Goal: Transaction & Acquisition: Purchase product/service

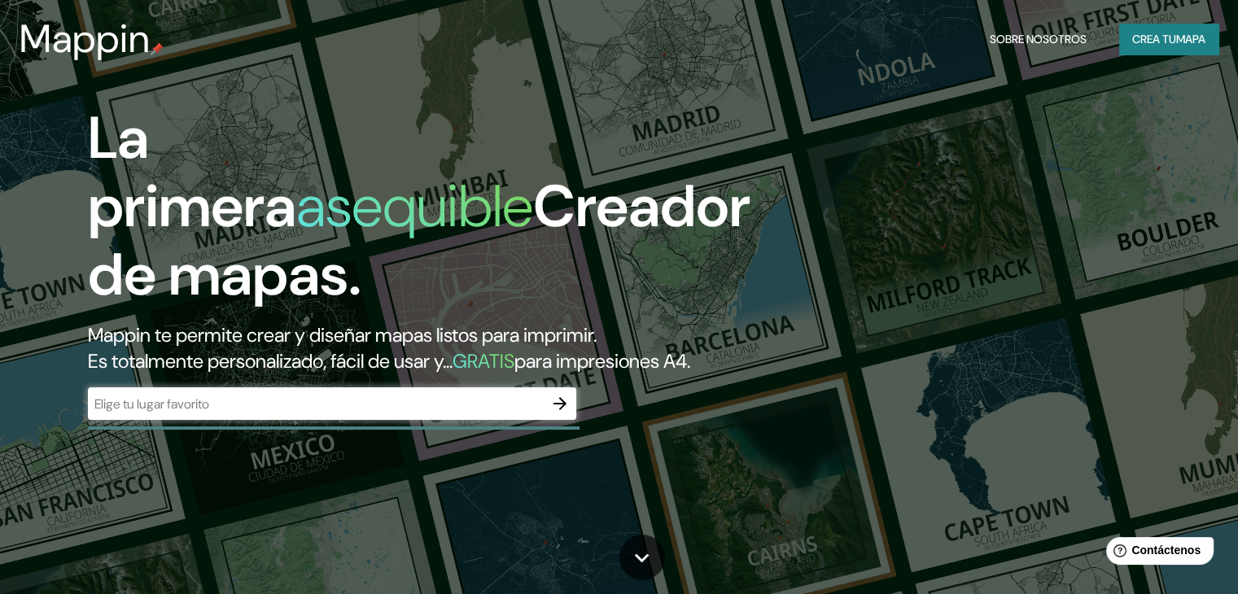
click at [380, 420] on div "​" at bounding box center [332, 403] width 488 height 33
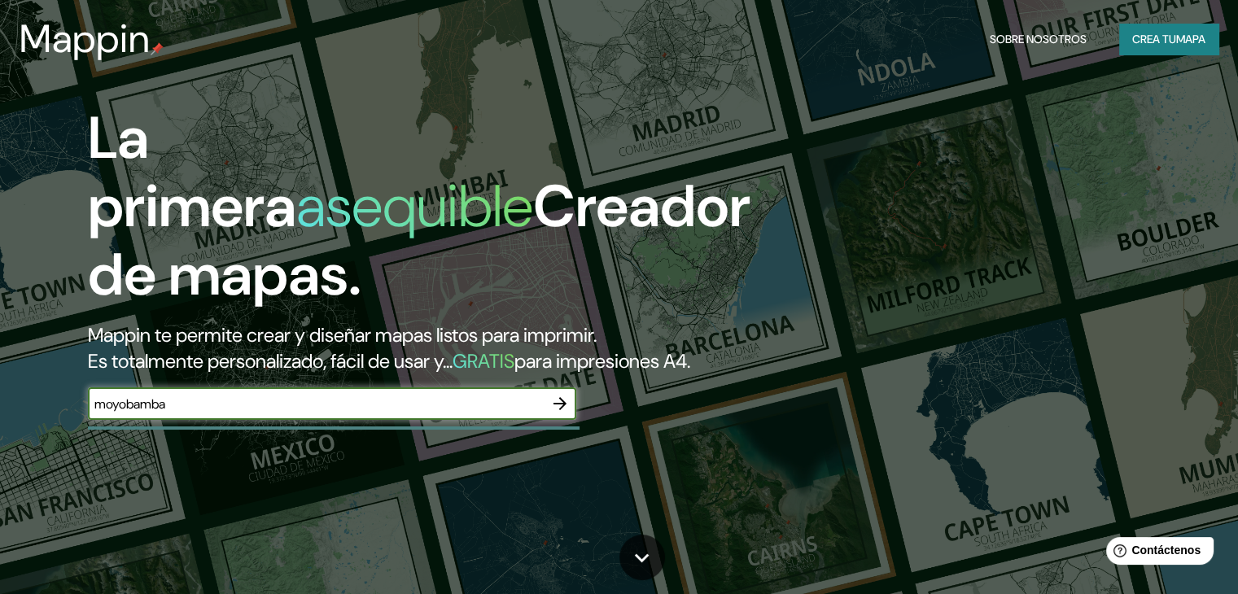
type input "moyobamba"
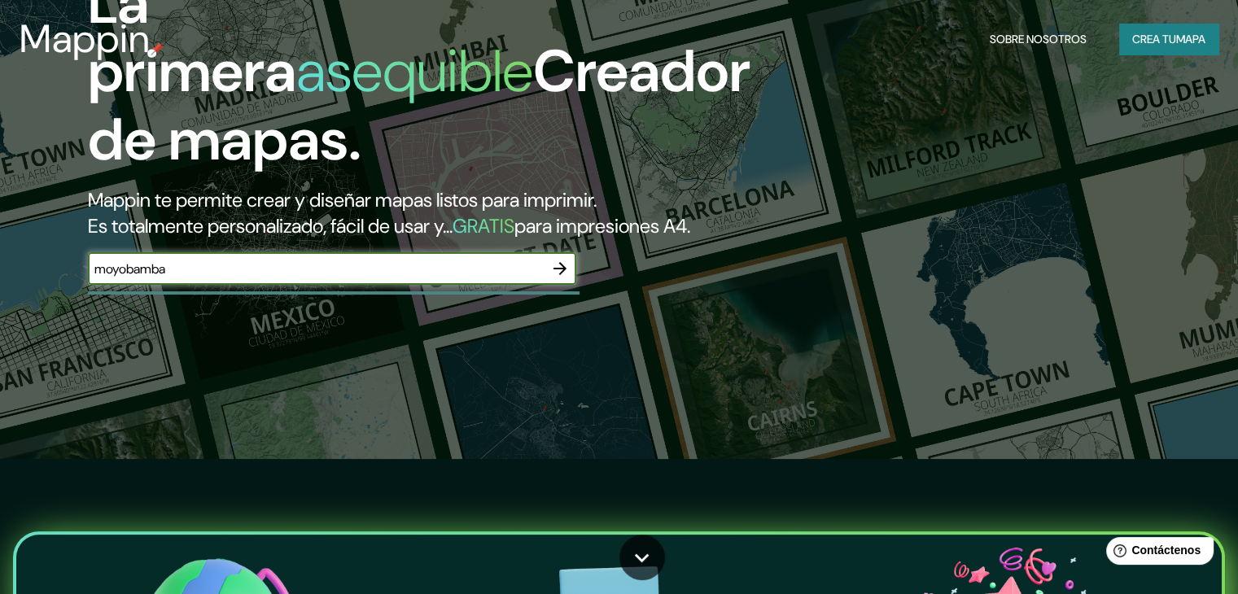
scroll to position [244, 0]
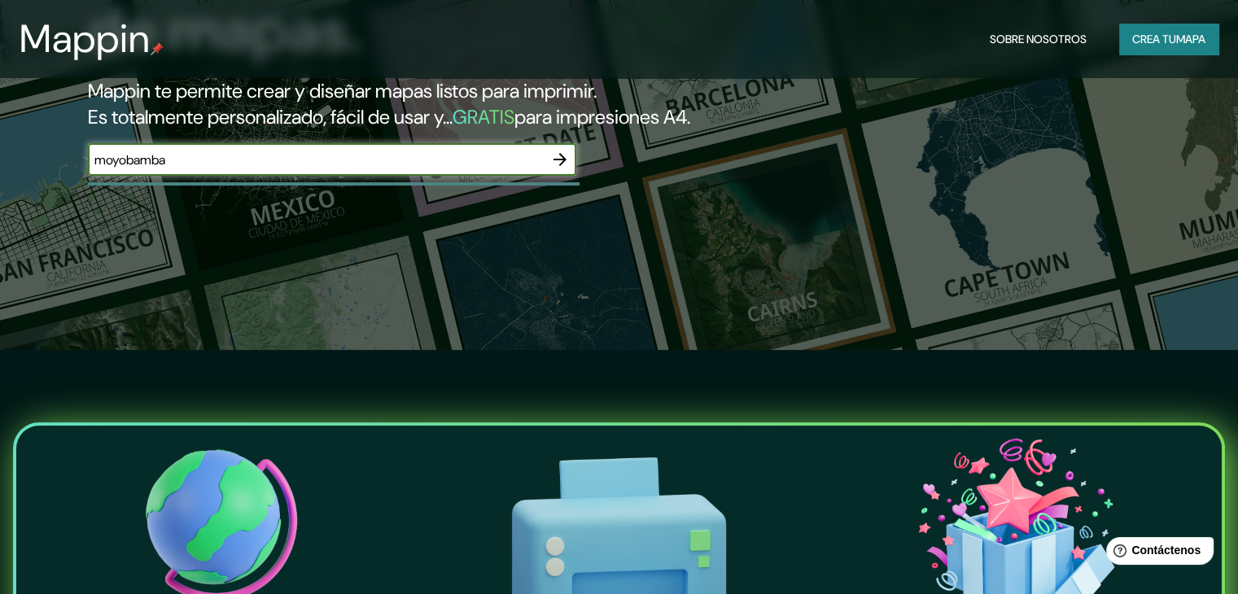
click at [559, 169] on icon "button" at bounding box center [560, 160] width 20 height 20
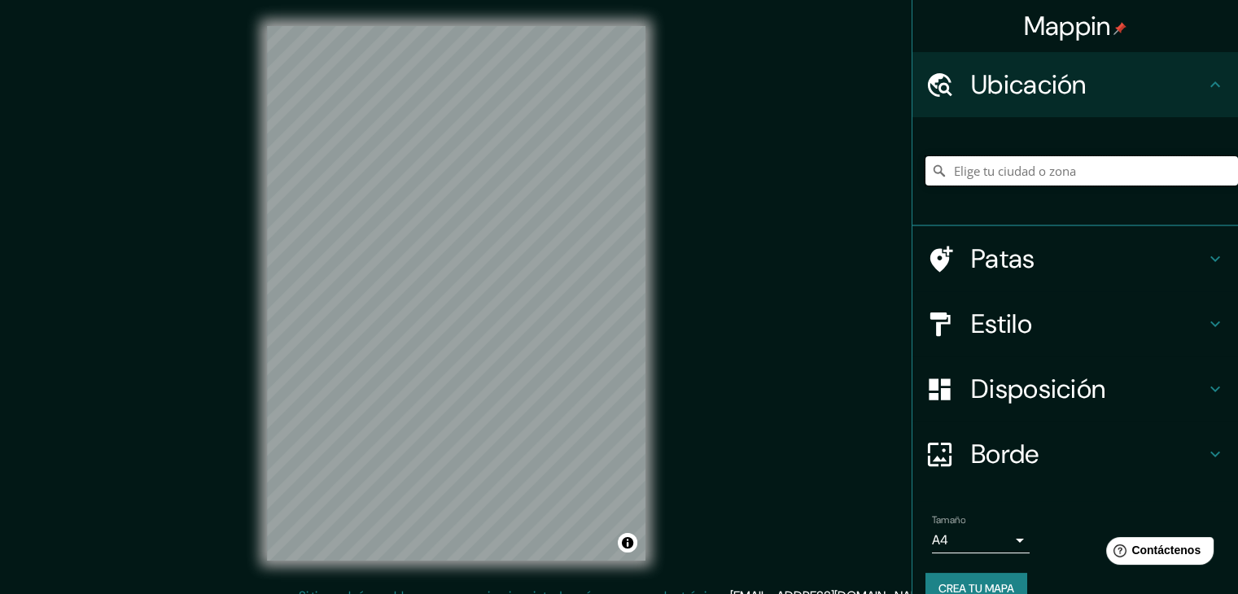
click at [969, 176] on input "Elige tu ciudad o zona" at bounding box center [1081, 170] width 312 height 29
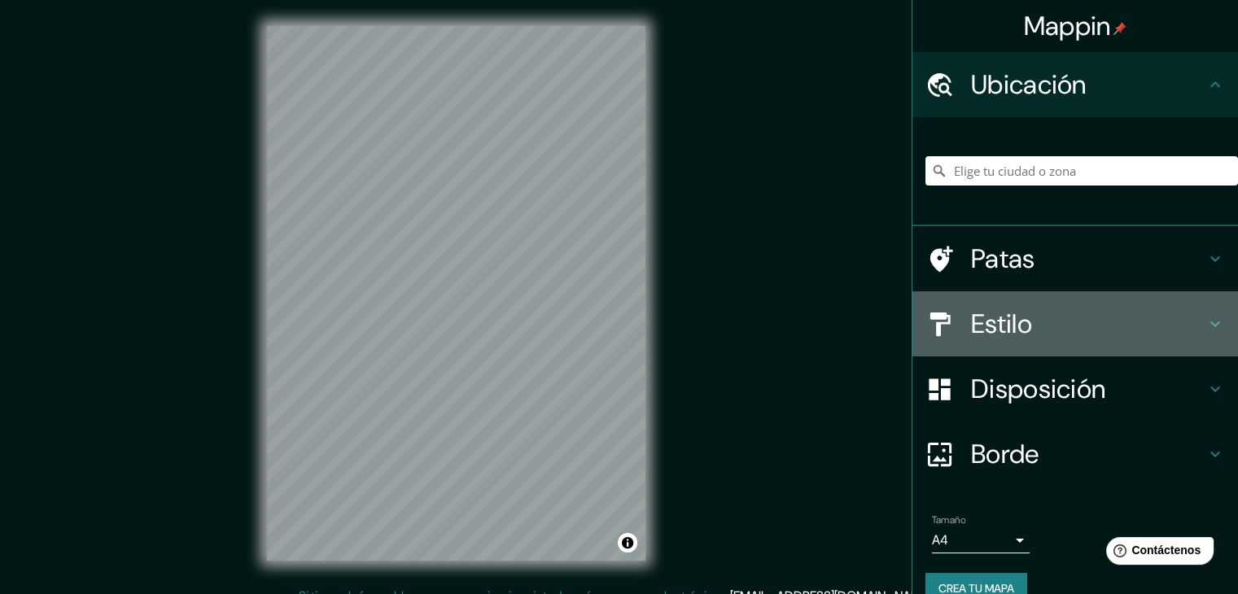
click at [1077, 333] on h4 "Estilo" at bounding box center [1088, 324] width 234 height 33
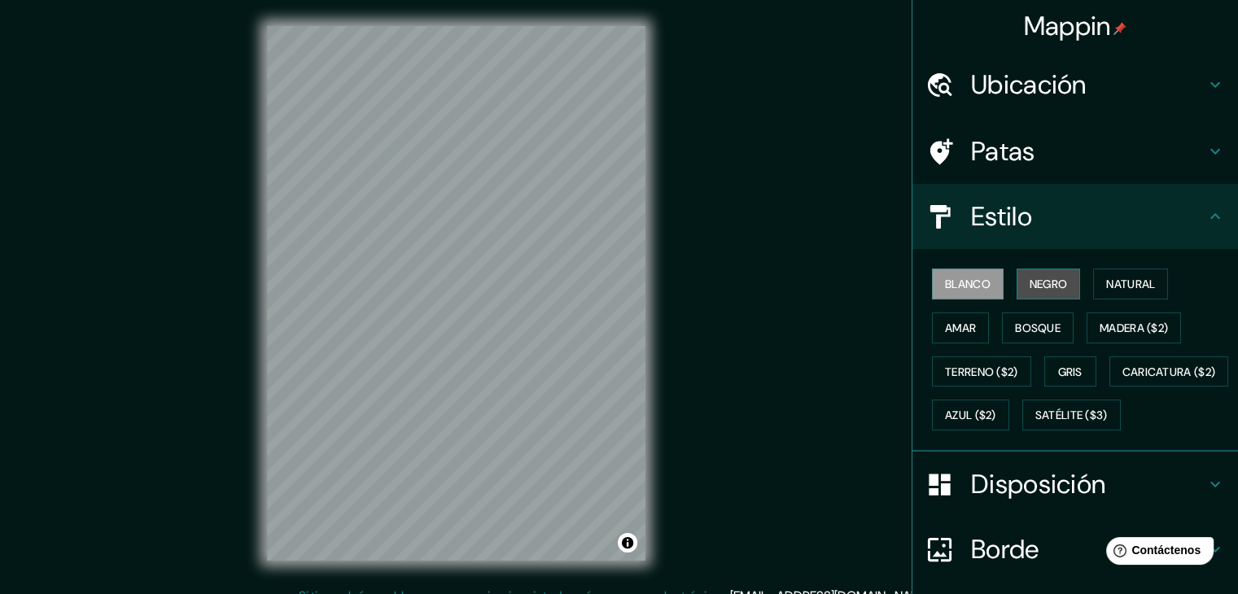
click at [1016, 278] on button "Negro" at bounding box center [1048, 284] width 64 height 31
click at [956, 331] on font "Amar" at bounding box center [960, 328] width 31 height 15
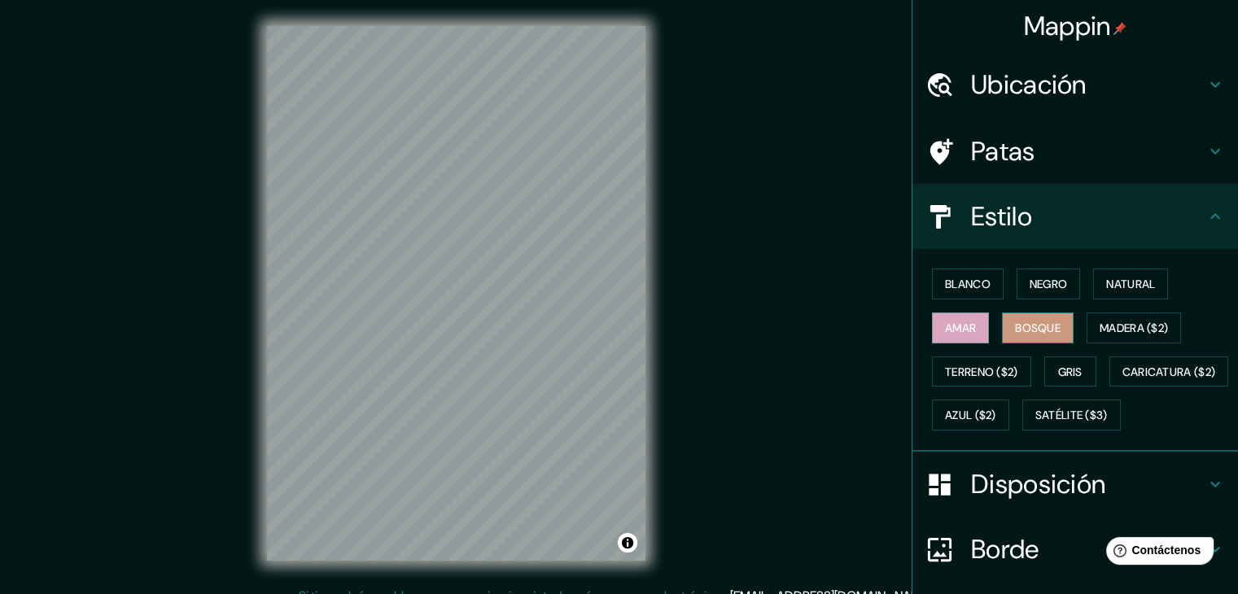
click at [1016, 325] on font "Bosque" at bounding box center [1038, 328] width 46 height 15
click at [1109, 288] on font "Natural" at bounding box center [1130, 284] width 49 height 15
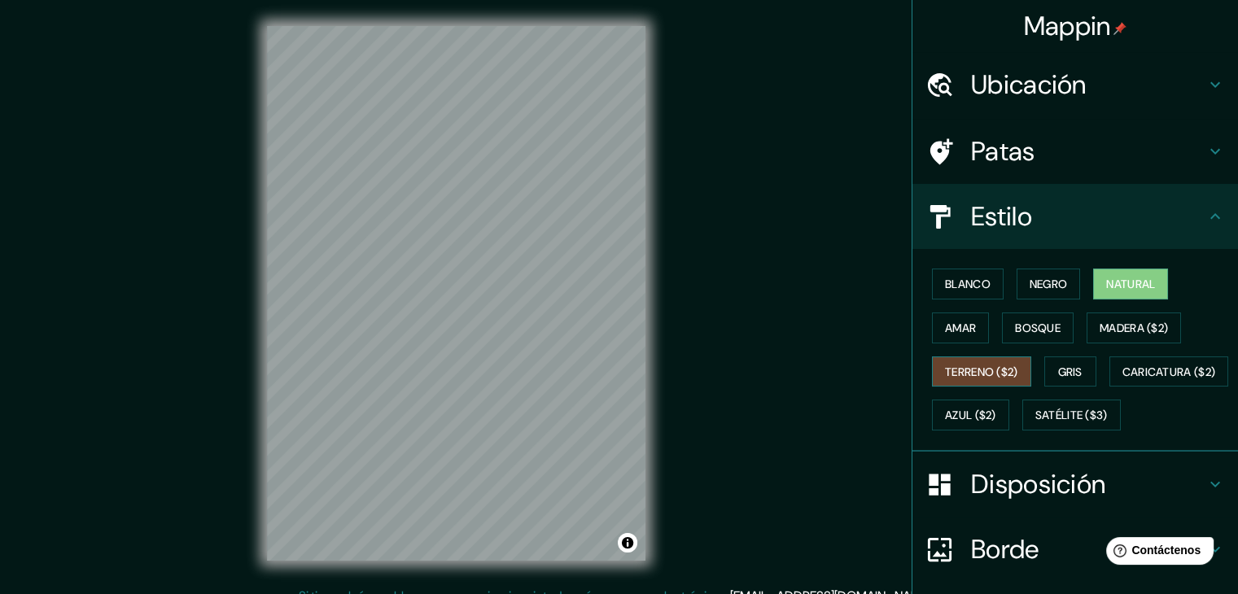
click at [979, 371] on font "Terreno ($2)" at bounding box center [981, 372] width 73 height 15
click at [1047, 371] on button "Gris" at bounding box center [1070, 371] width 52 height 31
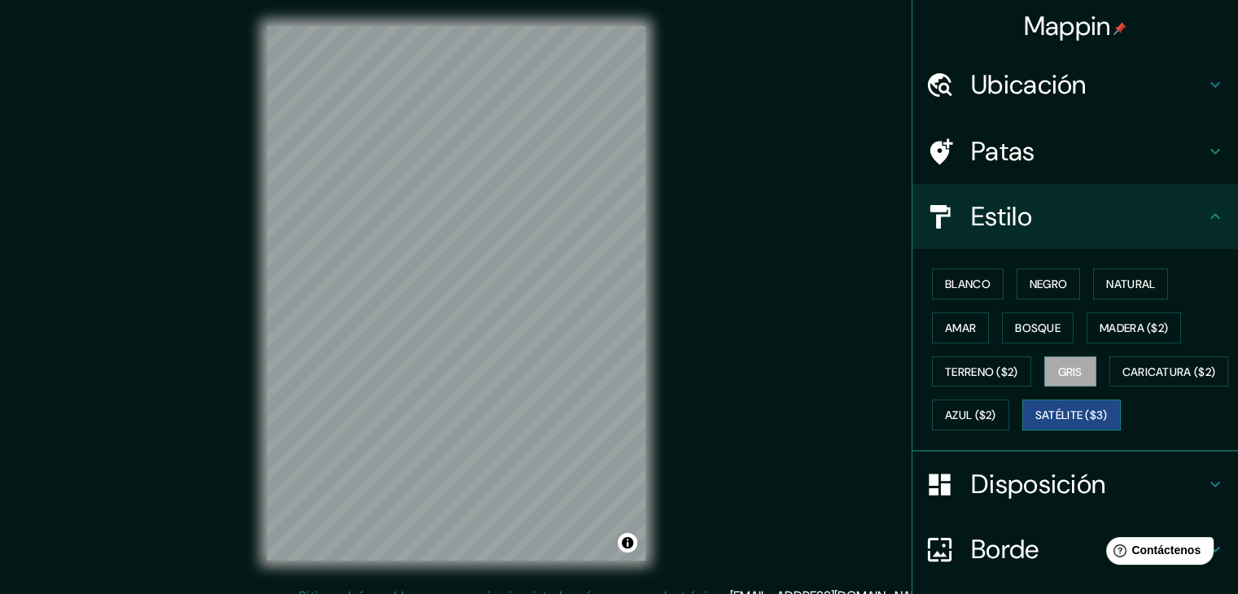
click at [1035, 423] on font "Satélite ($3)" at bounding box center [1071, 415] width 72 height 15
click at [1040, 91] on font "Ubicación" at bounding box center [1029, 85] width 116 height 34
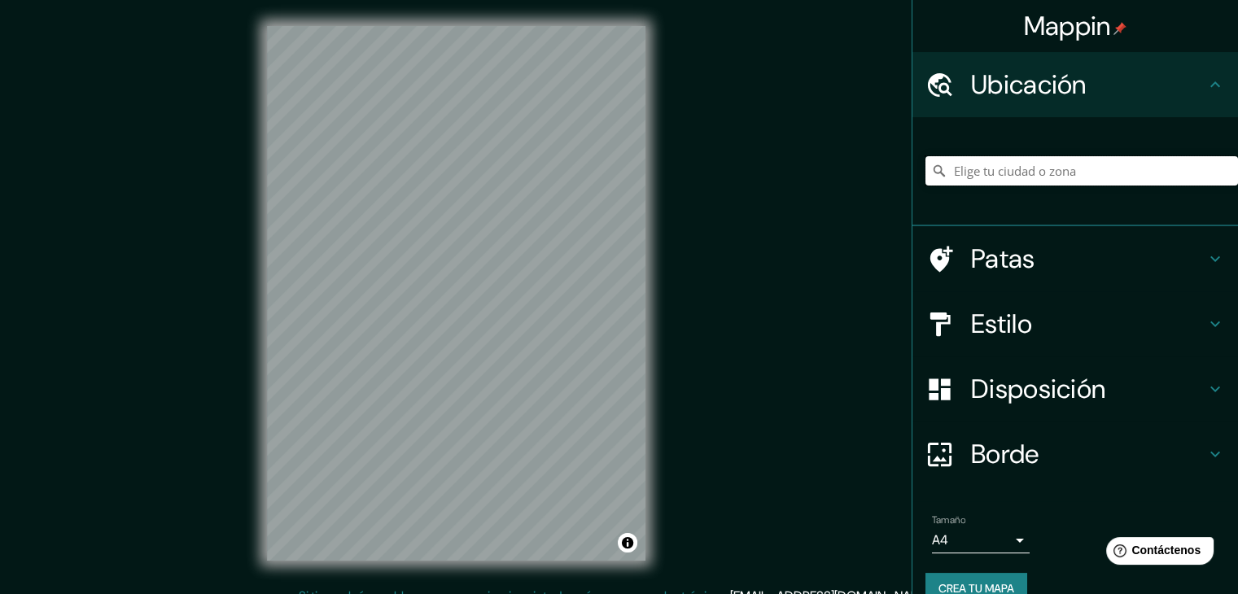
click at [1020, 180] on input "Elige tu ciudad o zona" at bounding box center [1081, 170] width 312 height 29
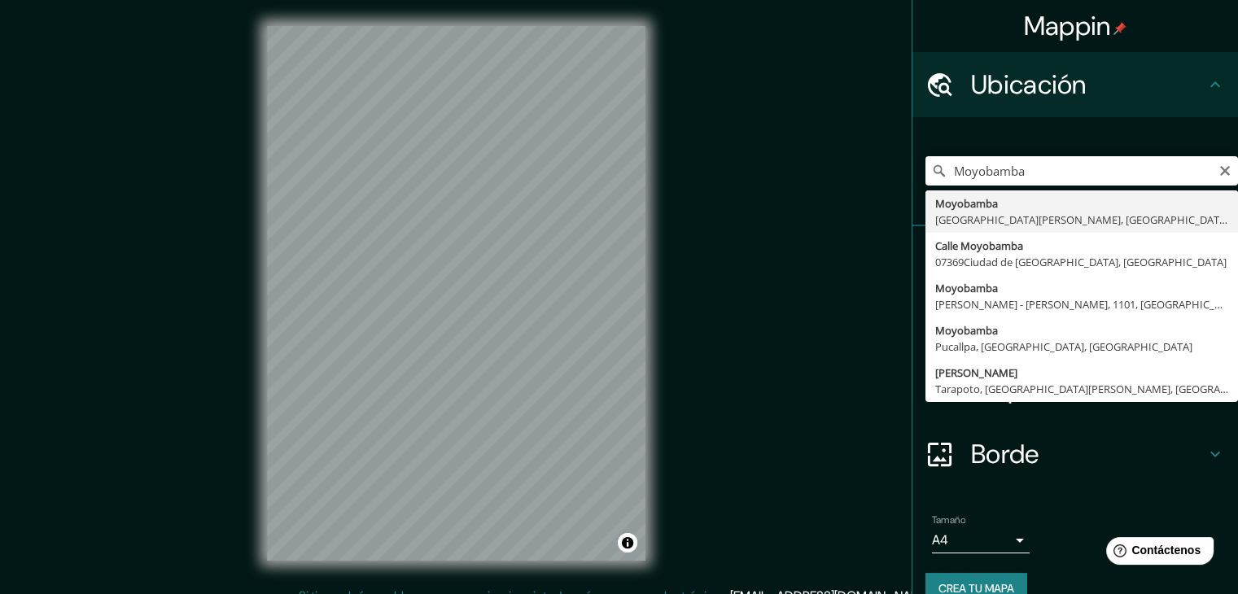
type input "Moyobamba, [GEOGRAPHIC_DATA][PERSON_NAME], [GEOGRAPHIC_DATA]"
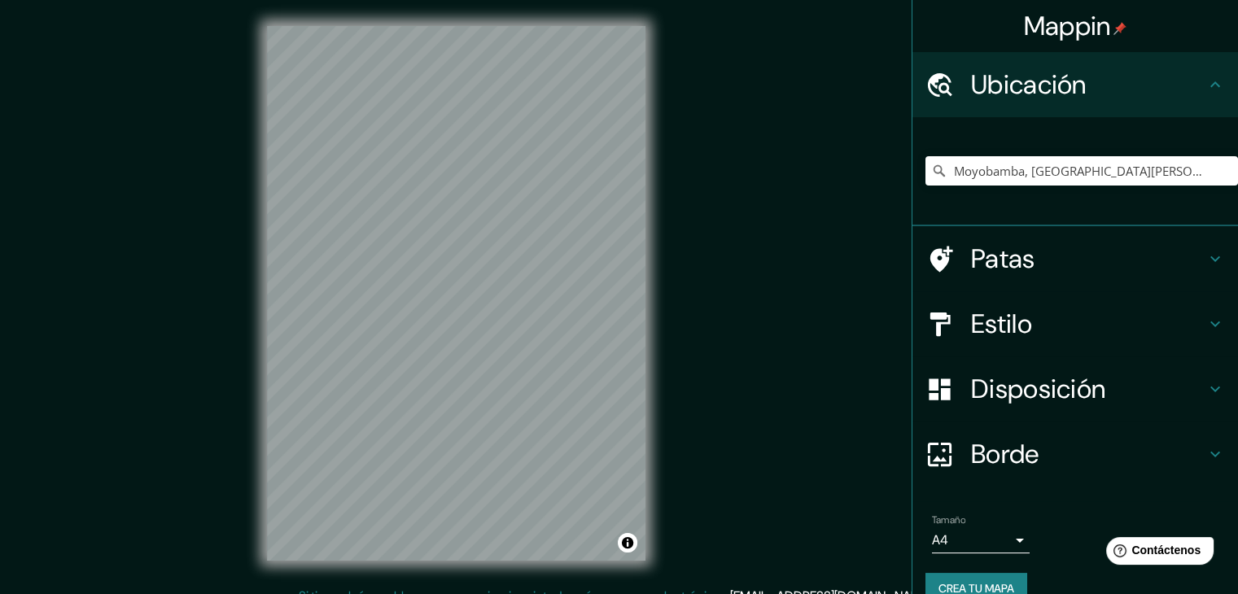
click at [1002, 319] on font "Estilo" at bounding box center [1001, 324] width 61 height 34
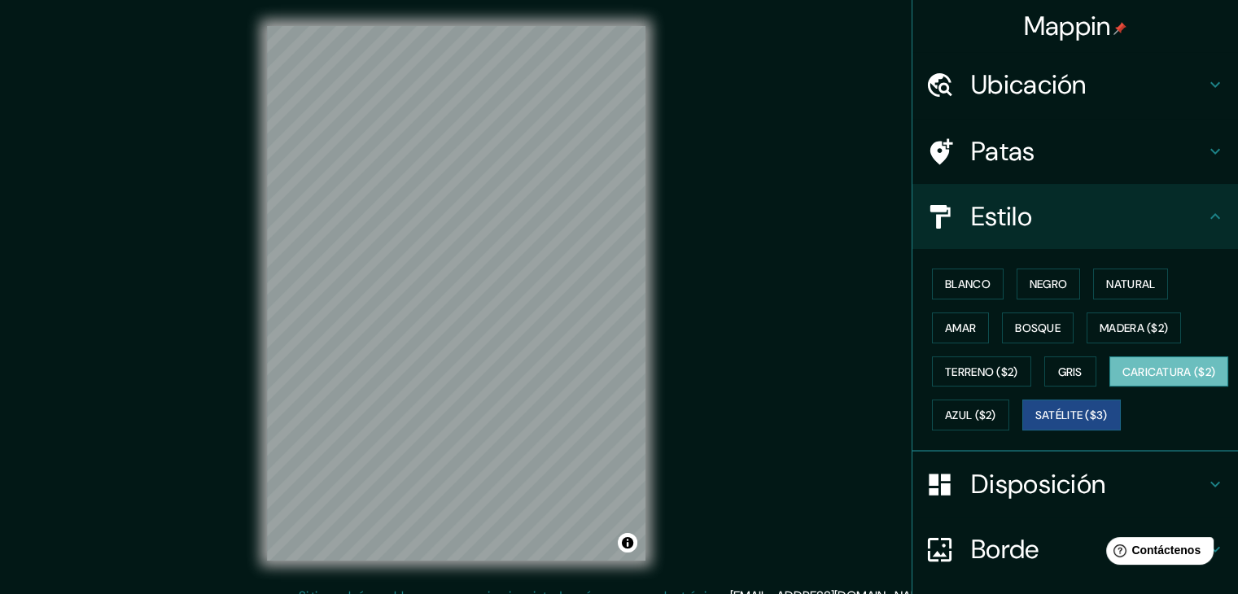
click at [1122, 379] on font "Caricatura ($2)" at bounding box center [1169, 372] width 94 height 15
click at [954, 373] on font "Terreno ($2)" at bounding box center [981, 372] width 73 height 15
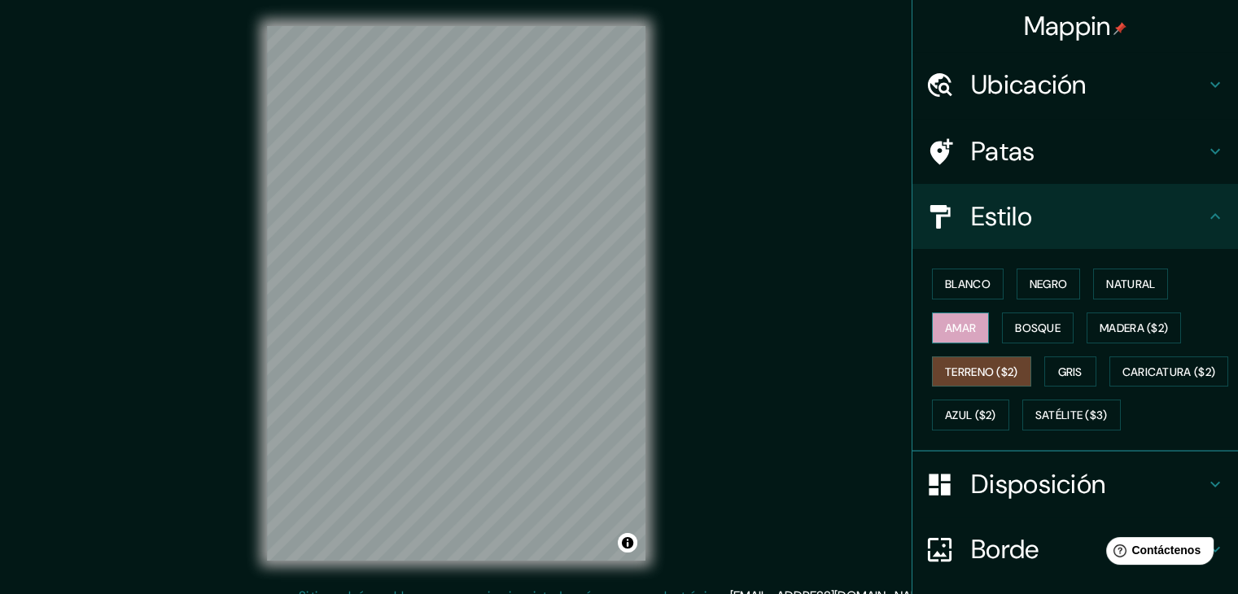
click at [945, 326] on font "Amar" at bounding box center [960, 328] width 31 height 15
click at [945, 285] on font "Blanco" at bounding box center [968, 284] width 46 height 15
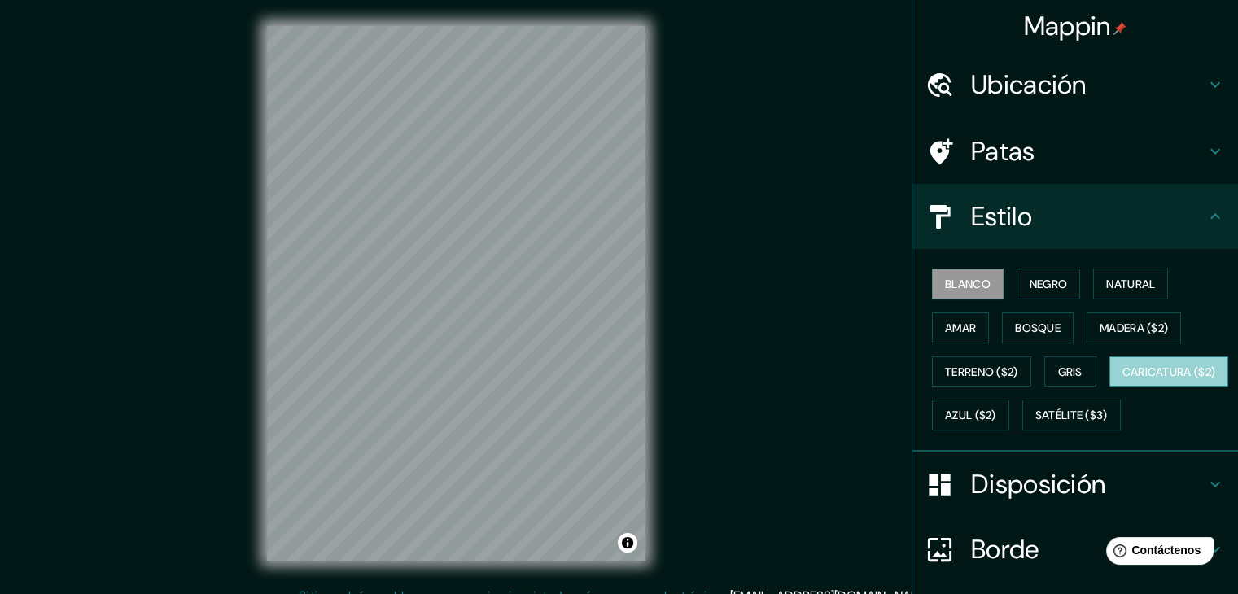
click at [1122, 379] on font "Caricatura ($2)" at bounding box center [1169, 372] width 94 height 15
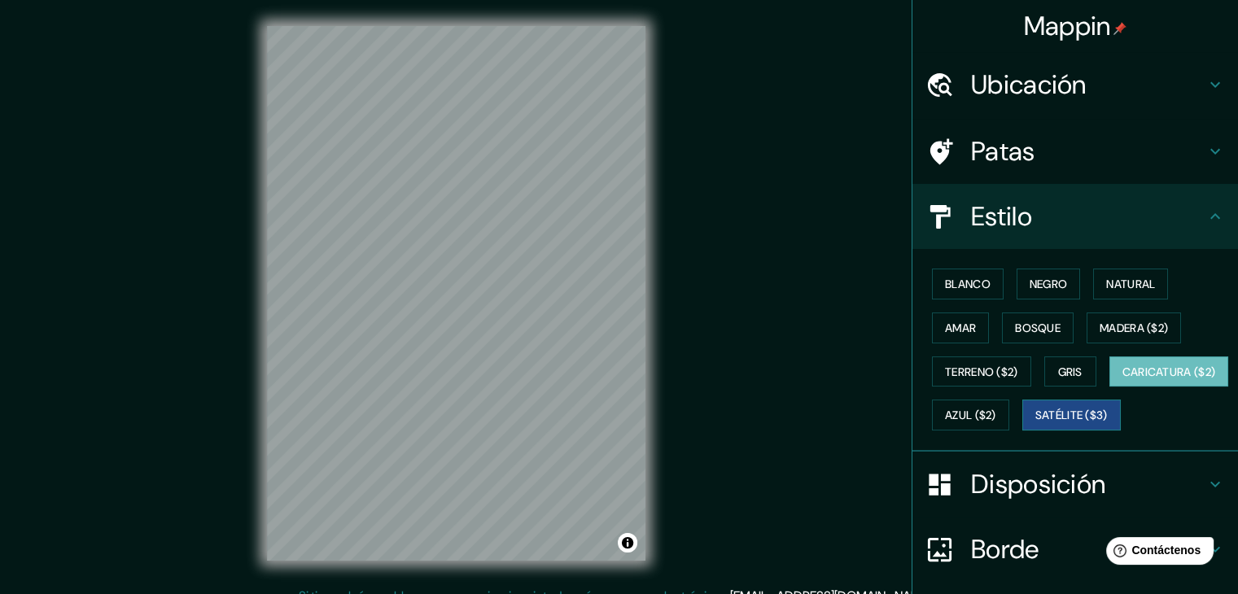
click at [1035, 423] on font "Satélite ($3)" at bounding box center [1071, 415] width 72 height 15
click at [625, 544] on button "Activar o desactivar atribución" at bounding box center [628, 543] width 20 height 20
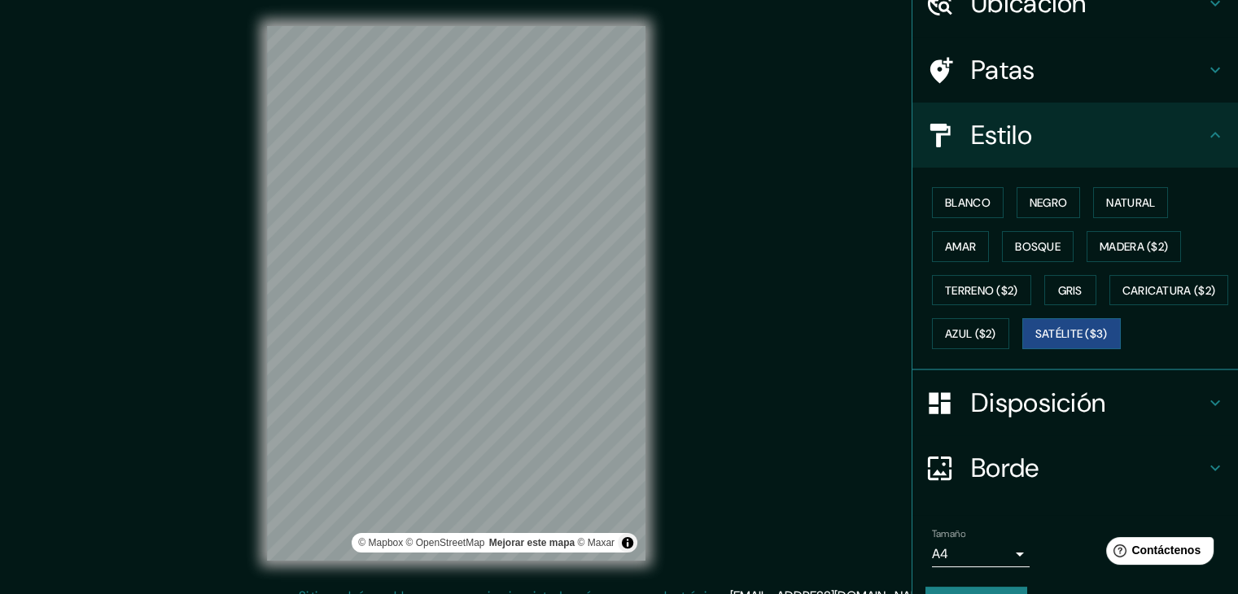
click at [1063, 420] on font "Disposición" at bounding box center [1038, 403] width 134 height 34
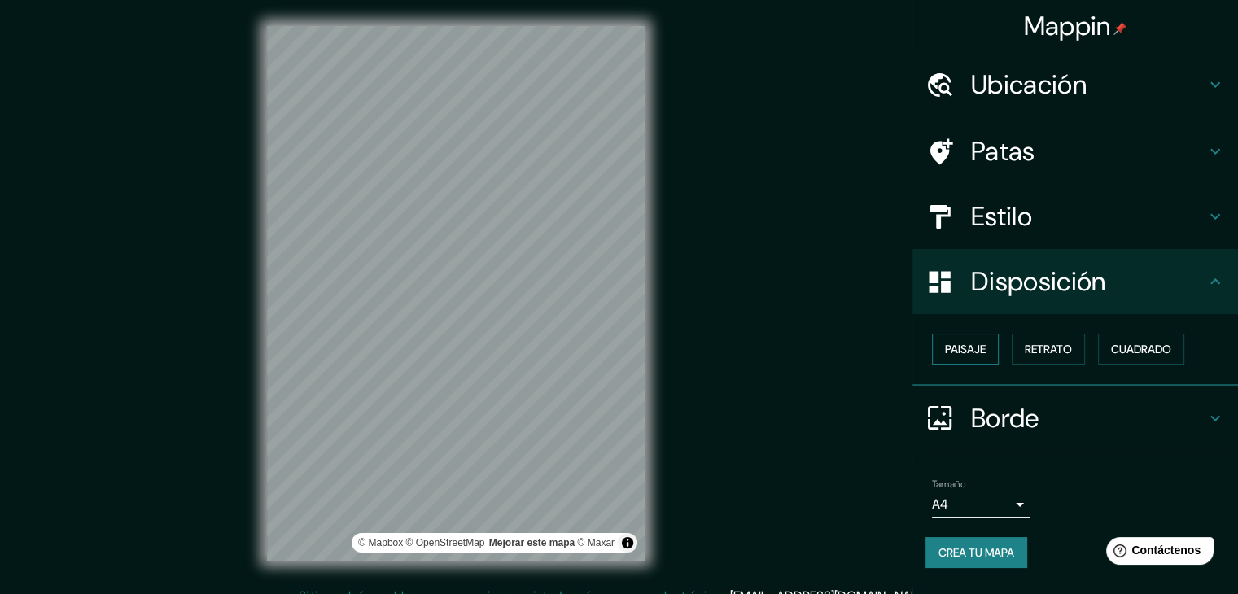
click at [974, 346] on font "Paisaje" at bounding box center [965, 349] width 41 height 15
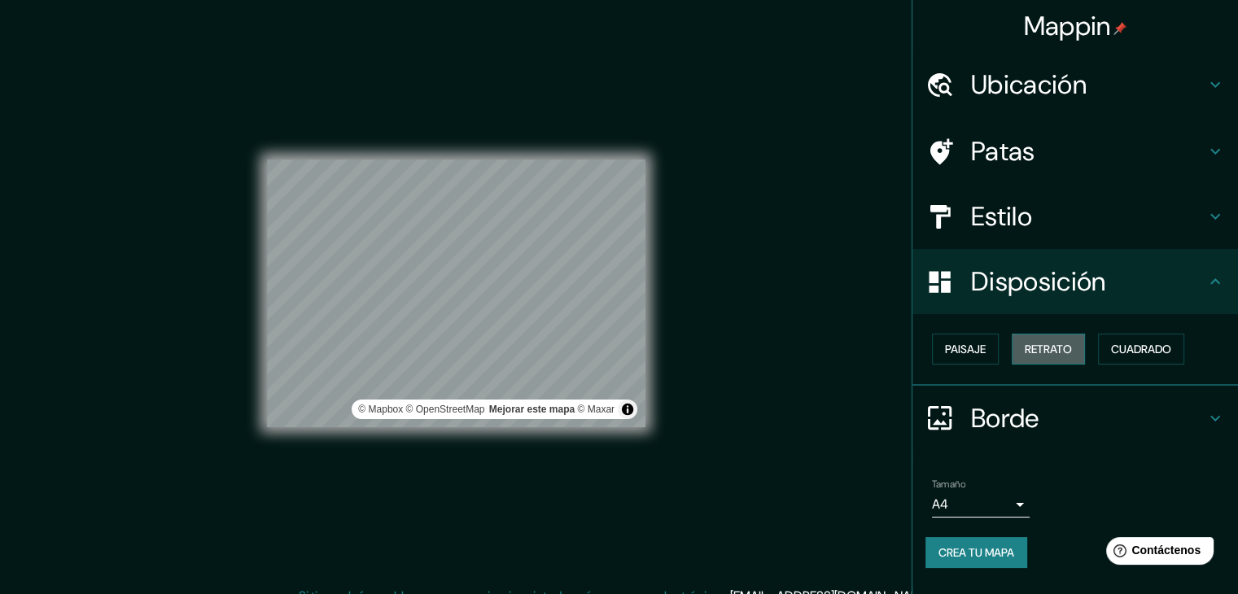
click at [1077, 347] on button "Retrato" at bounding box center [1047, 349] width 73 height 31
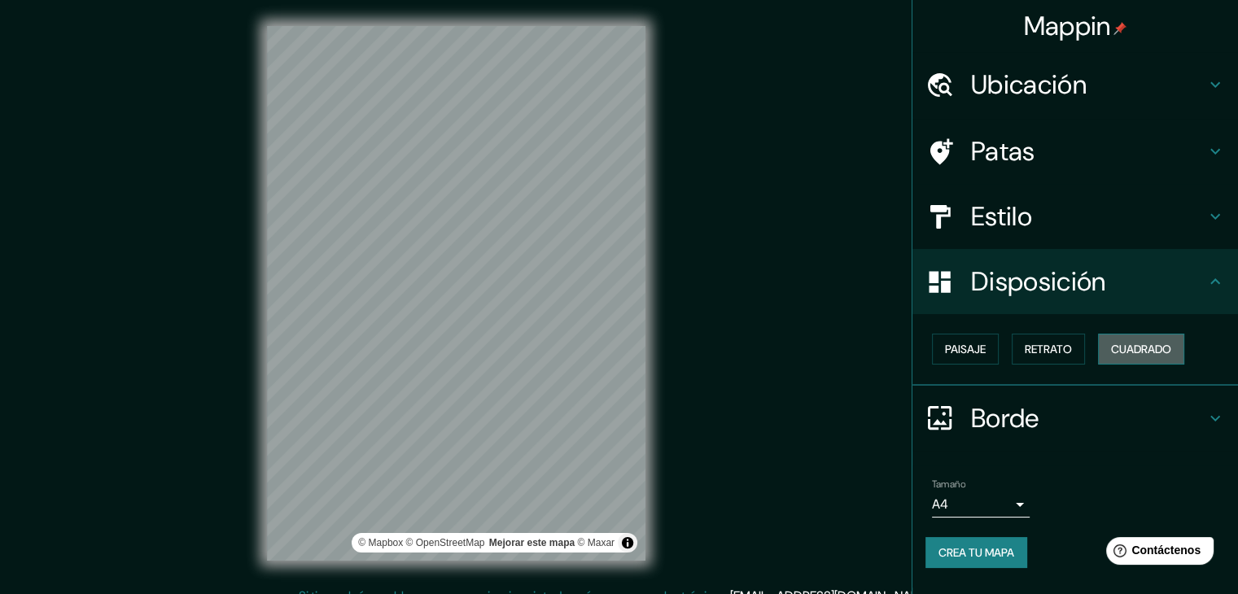
click at [1130, 347] on font "Cuadrado" at bounding box center [1141, 349] width 60 height 15
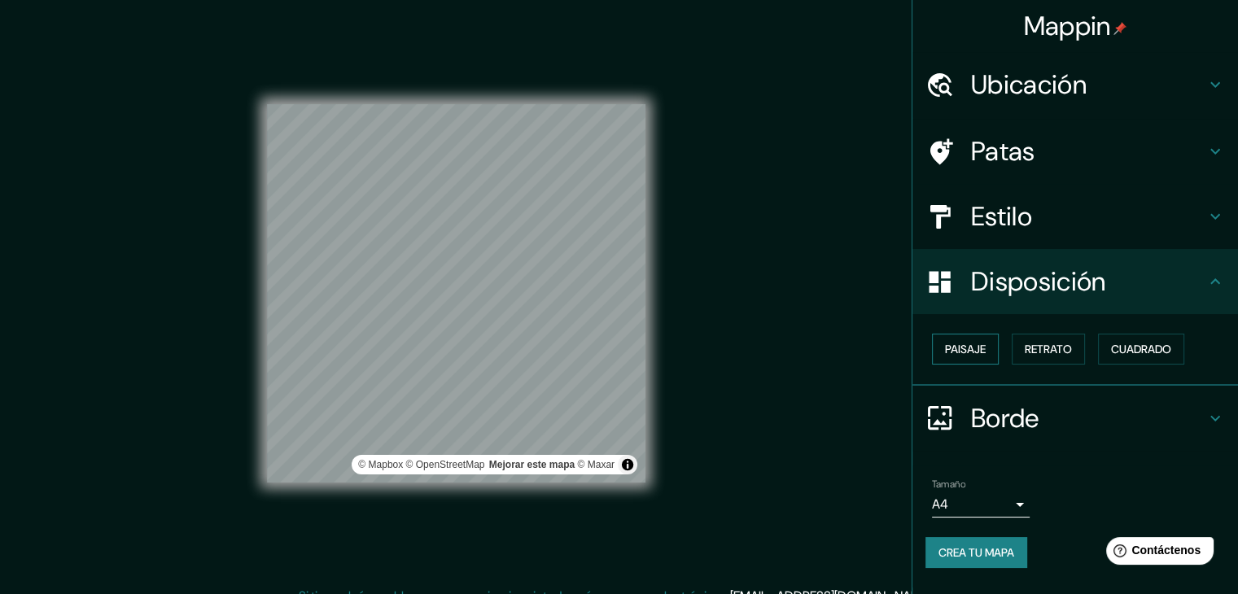
click at [981, 342] on font "Paisaje" at bounding box center [965, 349] width 41 height 15
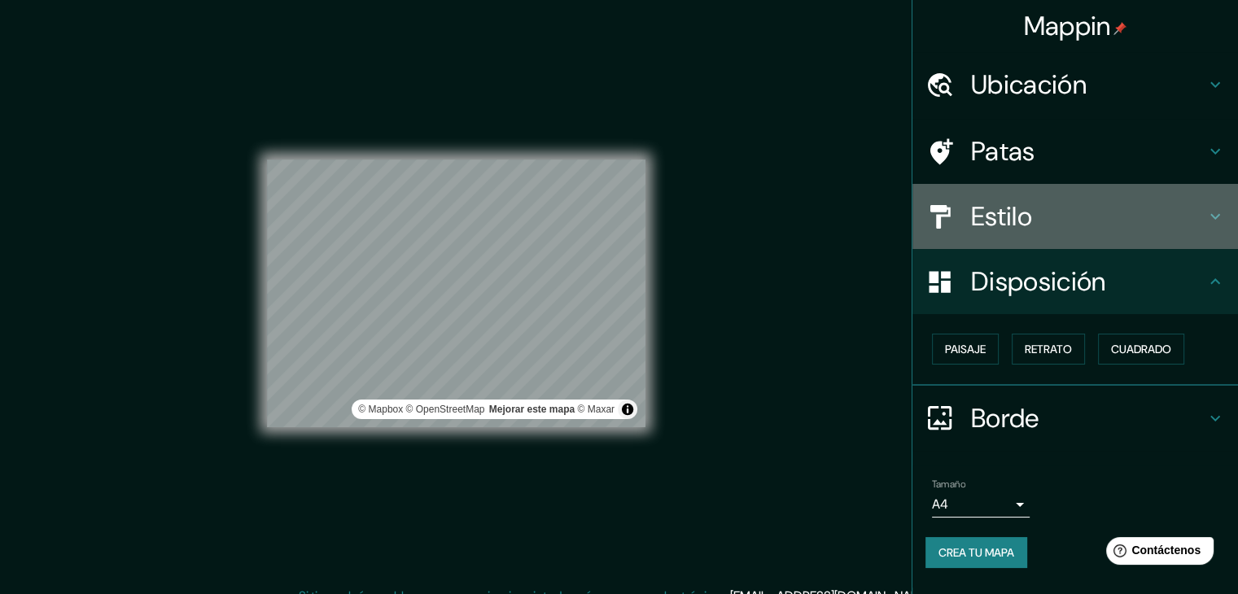
click at [1037, 218] on h4 "Estilo" at bounding box center [1088, 216] width 234 height 33
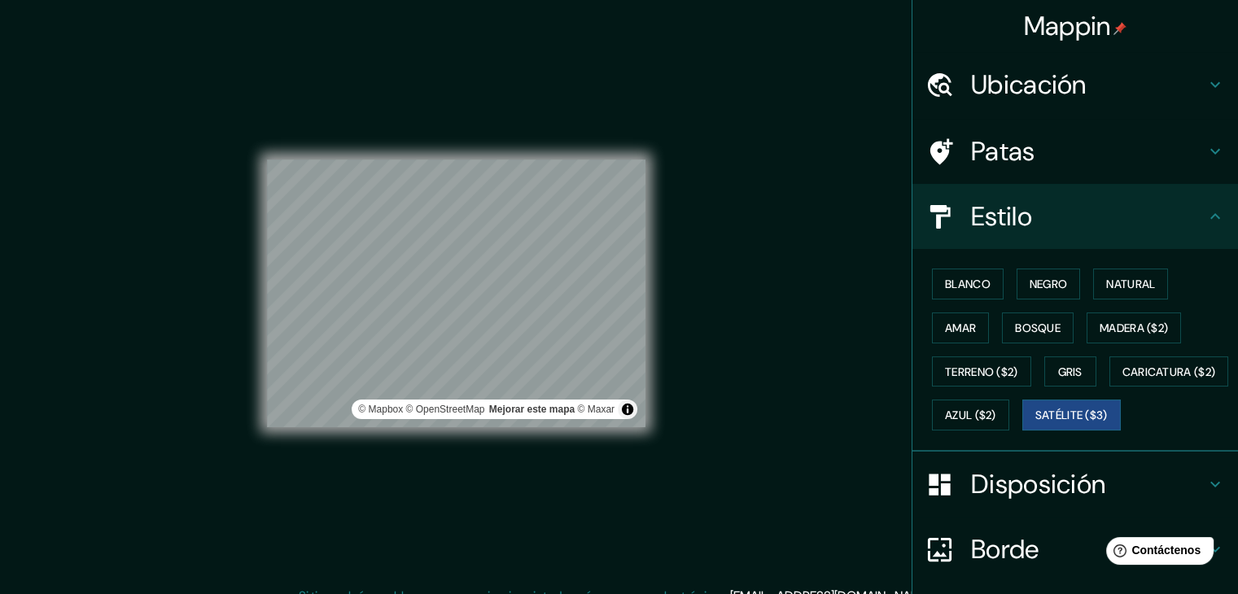
click at [1033, 154] on h4 "Patas" at bounding box center [1088, 151] width 234 height 33
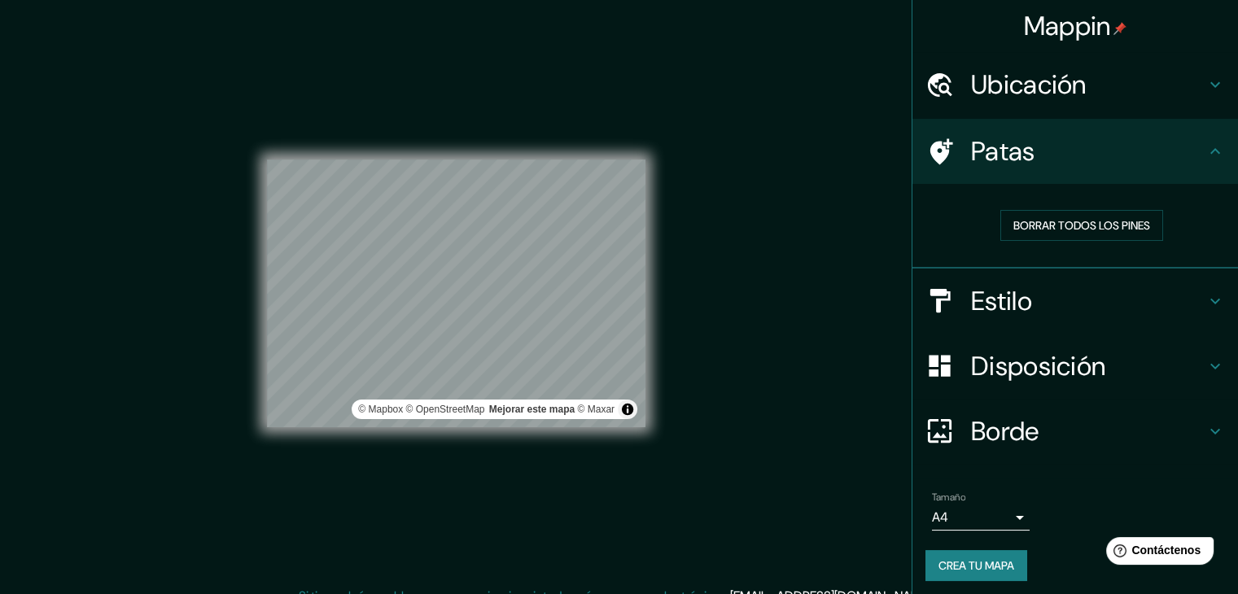
click at [1065, 90] on font "Ubicación" at bounding box center [1029, 85] width 116 height 34
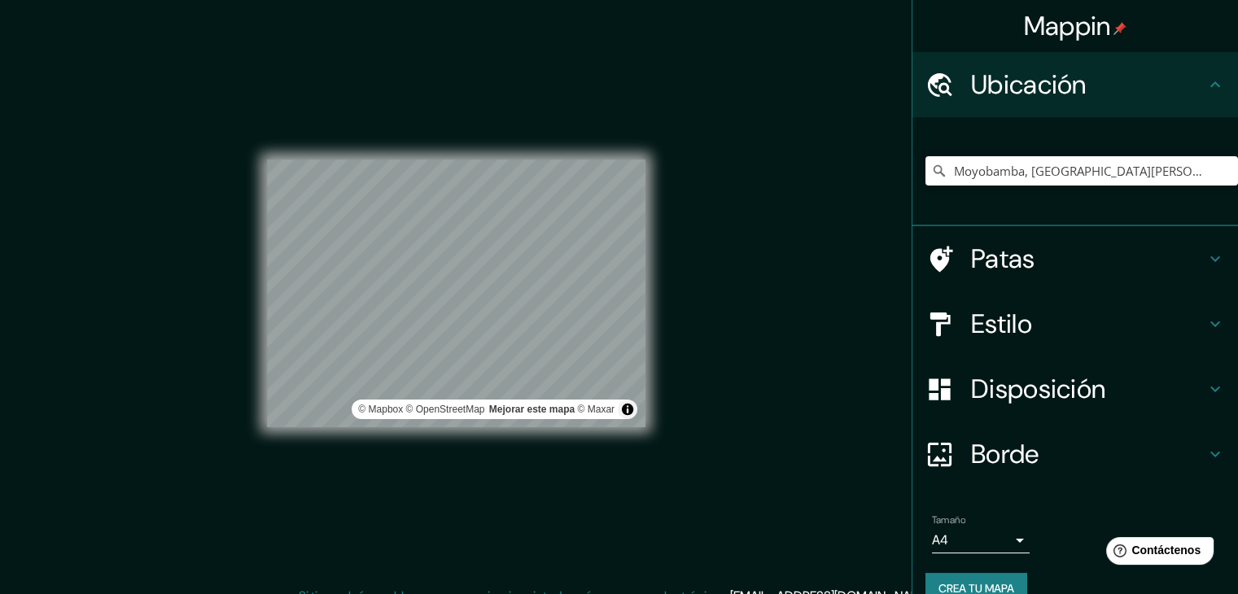
click at [1065, 90] on font "Ubicación" at bounding box center [1029, 85] width 116 height 34
click at [996, 460] on font "Borde" at bounding box center [1005, 454] width 68 height 34
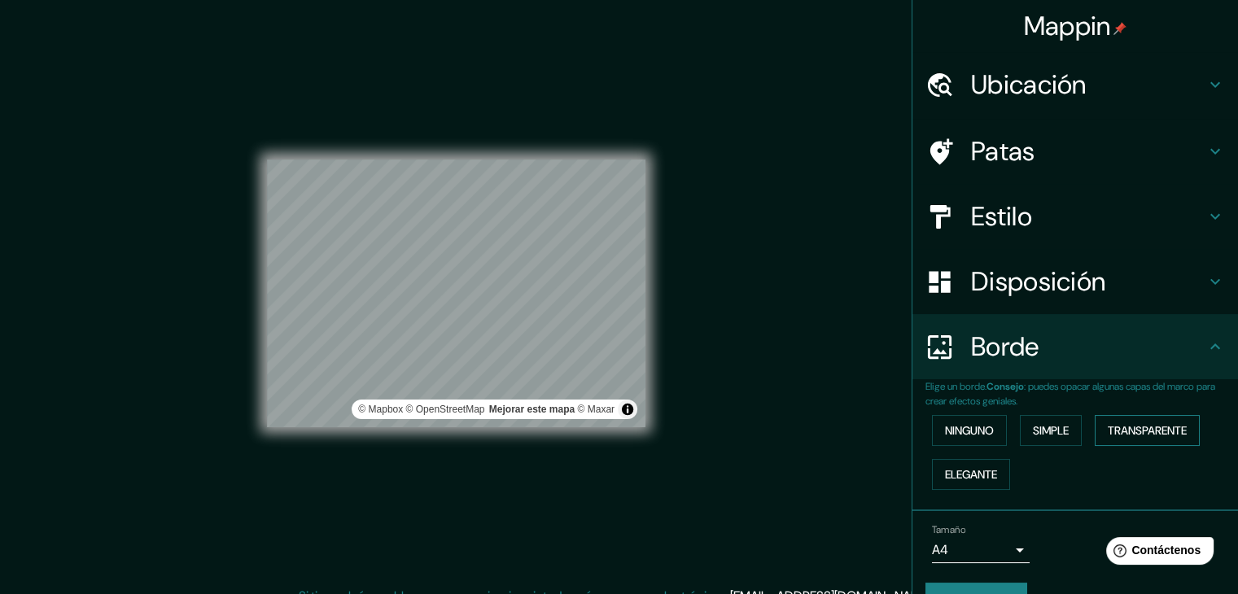
click at [1119, 427] on font "Transparente" at bounding box center [1146, 430] width 79 height 15
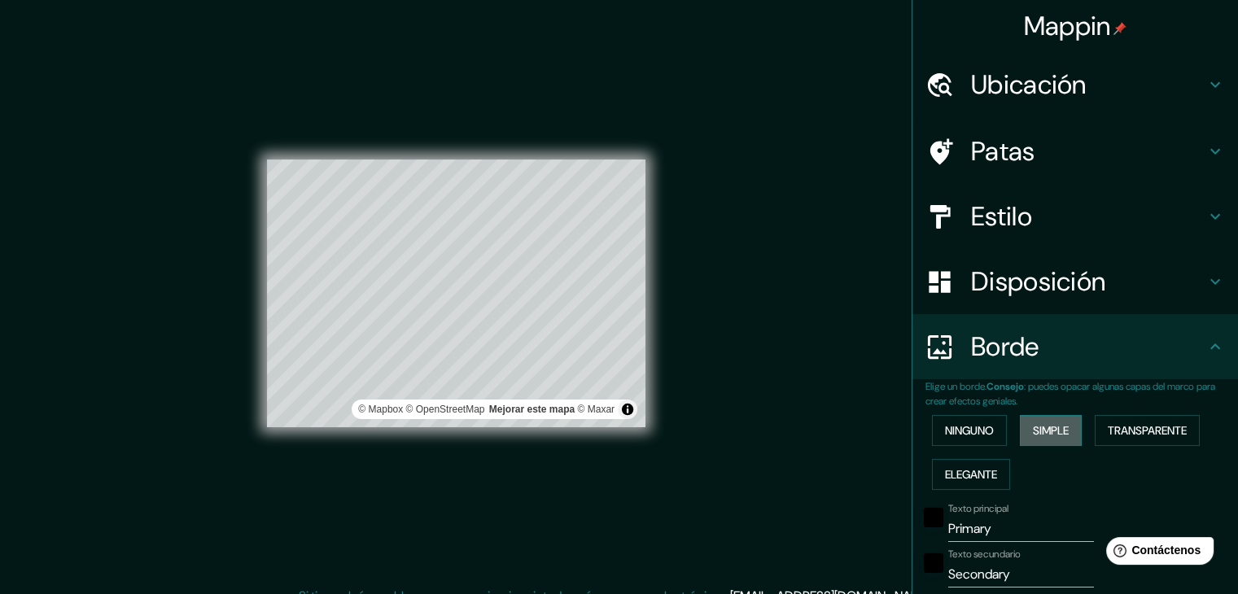
click at [1042, 430] on font "Simple" at bounding box center [1051, 430] width 36 height 15
click at [969, 430] on font "Ninguno" at bounding box center [969, 430] width 49 height 15
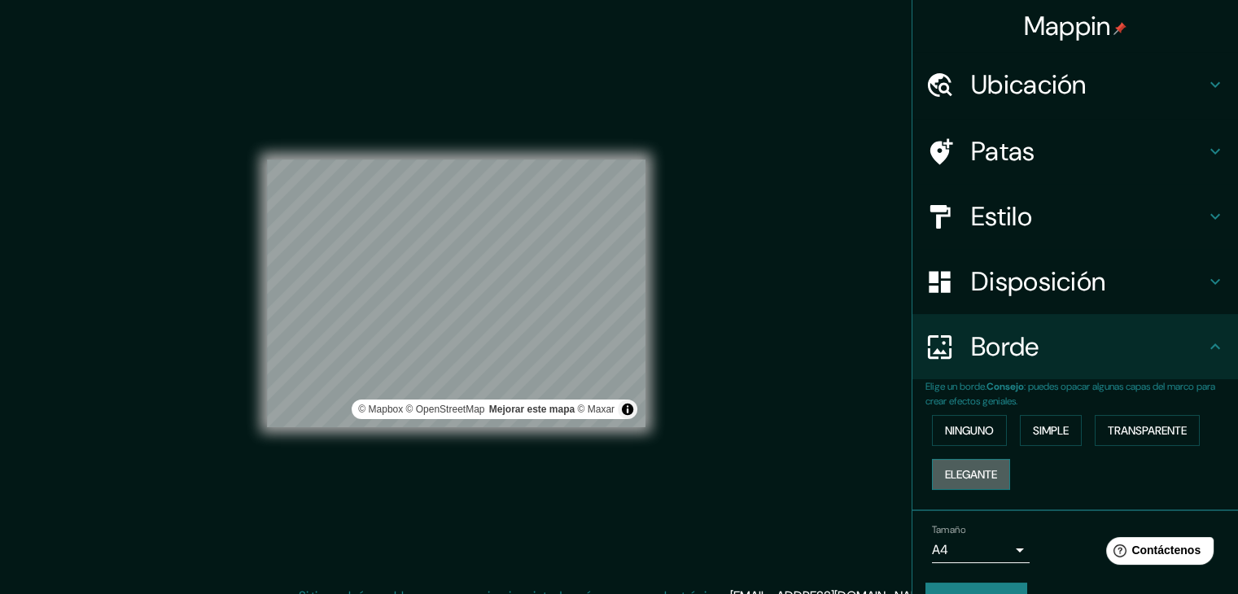
click at [967, 473] on font "Elegante" at bounding box center [971, 474] width 52 height 15
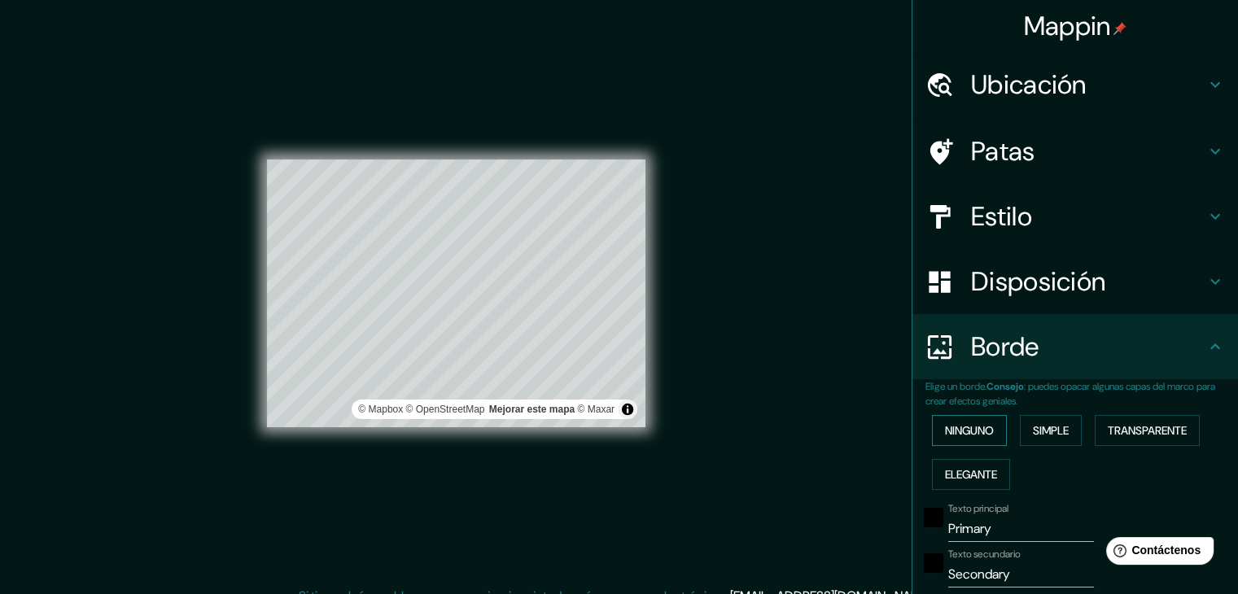
click at [968, 423] on font "Ninguno" at bounding box center [969, 430] width 49 height 15
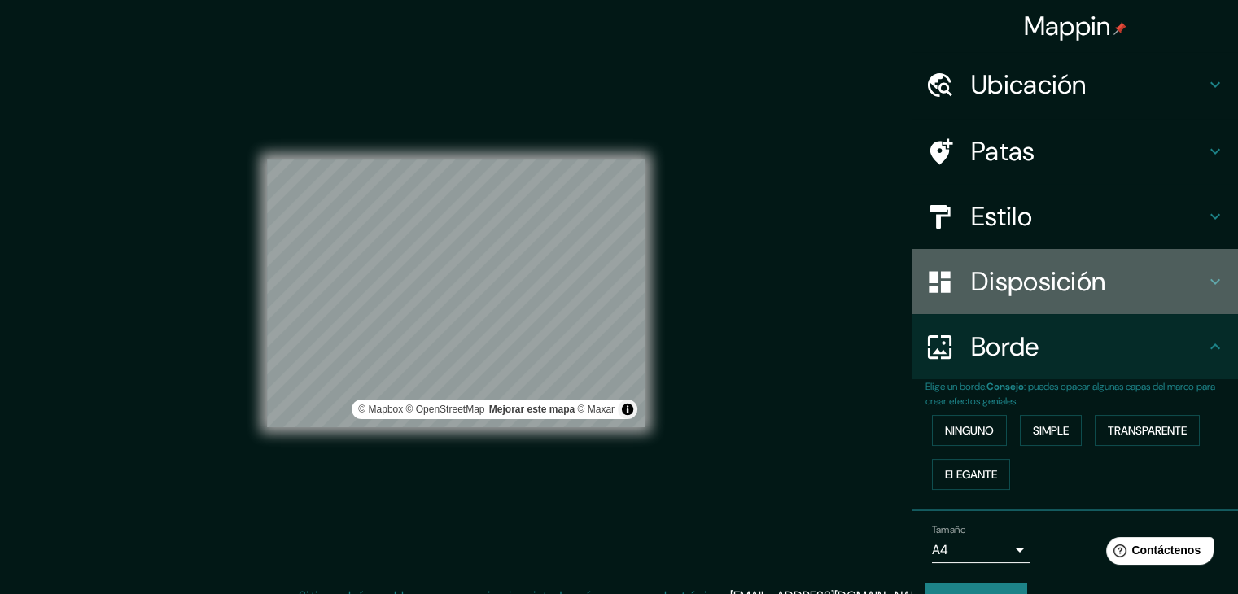
click at [1028, 299] on div "Disposición" at bounding box center [1074, 281] width 325 height 65
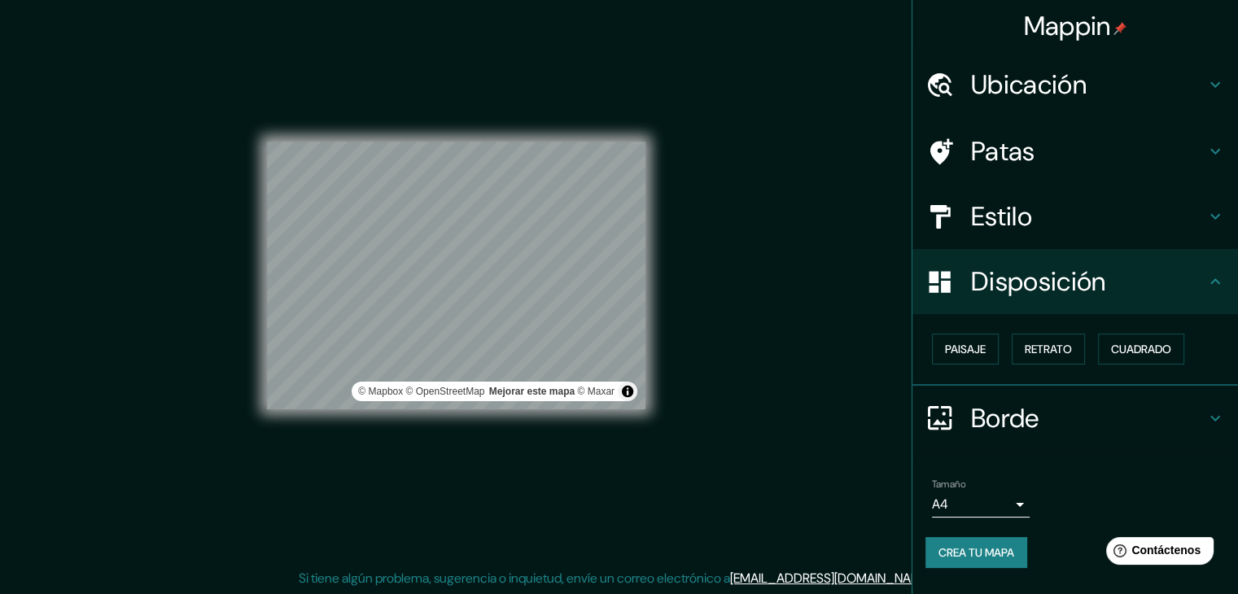
scroll to position [19, 0]
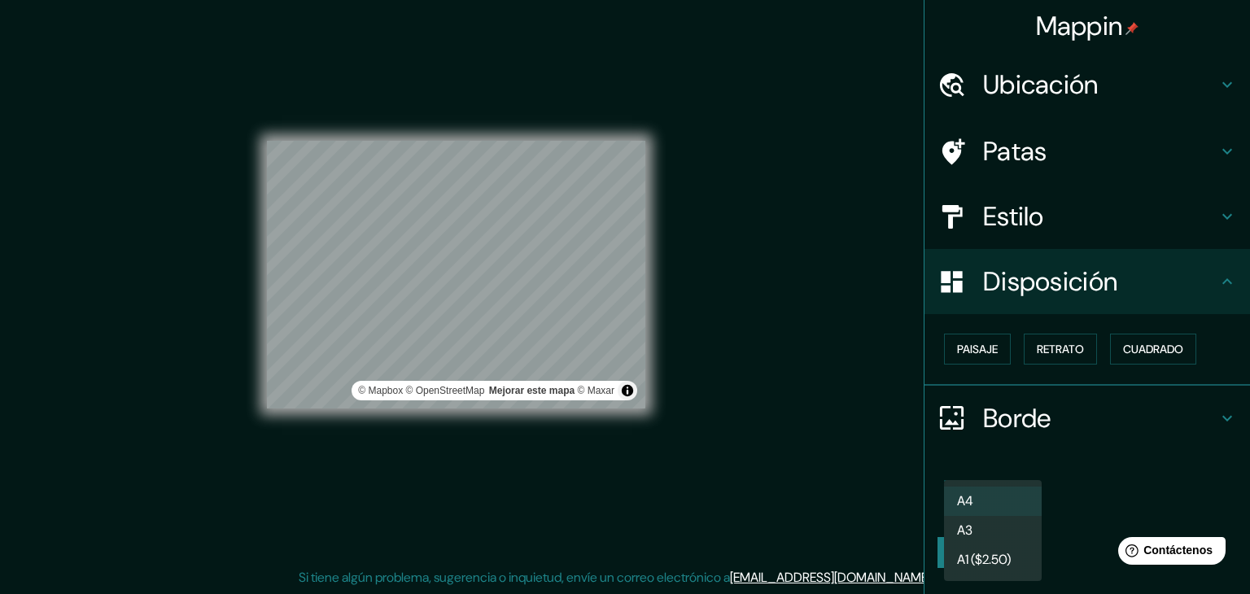
click at [1012, 497] on body "Mappin Ubicación Moyobamba, [GEOGRAPHIC_DATA][PERSON_NAME], [GEOGRAPHIC_DATA] P…" at bounding box center [625, 278] width 1250 height 594
click at [1006, 524] on li "A3" at bounding box center [993, 532] width 98 height 30
click at [1002, 496] on body "Mappin Ubicación Moyobamba, [GEOGRAPHIC_DATA][PERSON_NAME], [GEOGRAPHIC_DATA] P…" at bounding box center [625, 278] width 1250 height 594
click at [999, 495] on li "A4" at bounding box center [993, 502] width 98 height 30
type input "single"
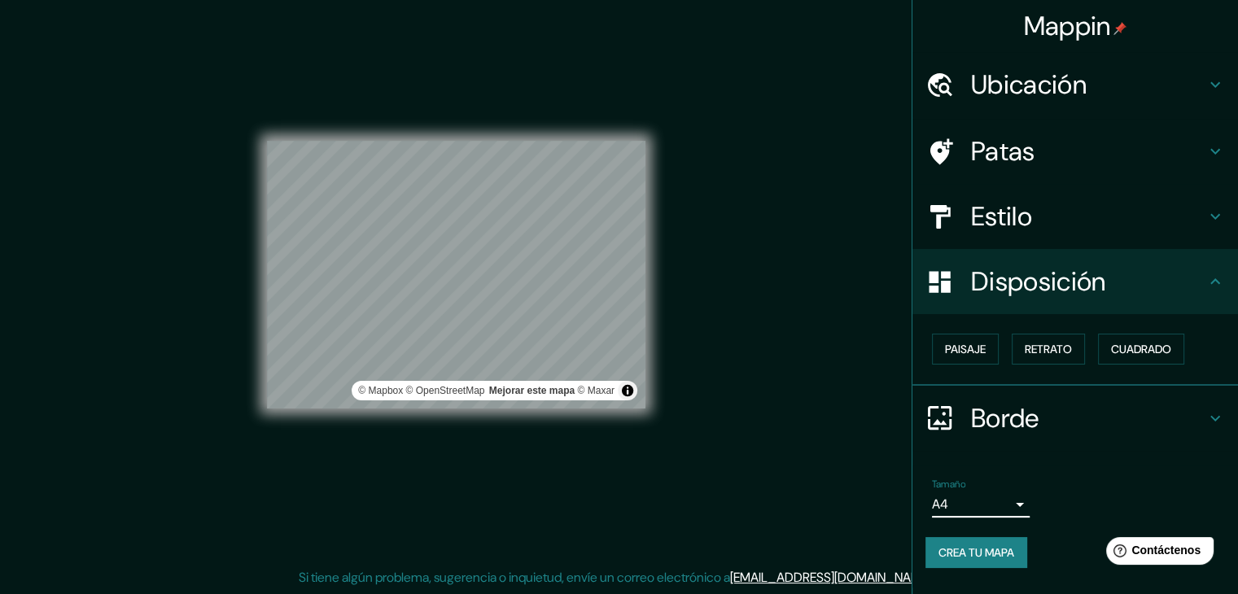
click at [1002, 555] on font "Crea tu mapa" at bounding box center [976, 552] width 76 height 15
click at [981, 557] on font "Crea tu mapa" at bounding box center [976, 552] width 76 height 15
click at [1075, 439] on div "Borde" at bounding box center [1074, 418] width 325 height 65
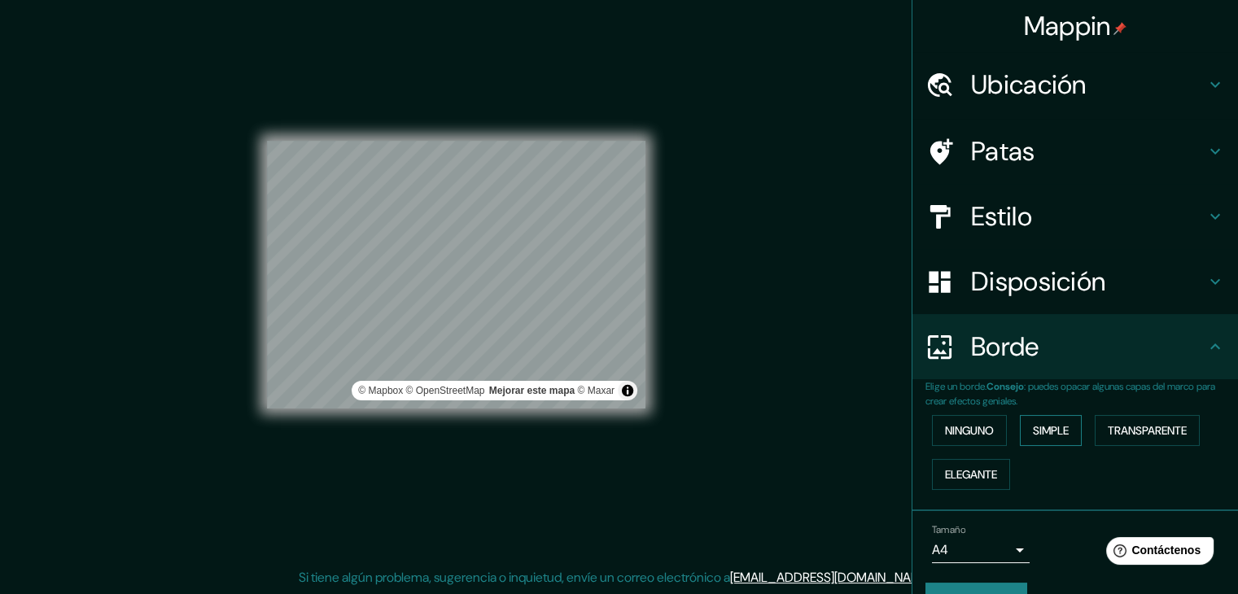
click at [1051, 434] on font "Simple" at bounding box center [1051, 430] width 36 height 15
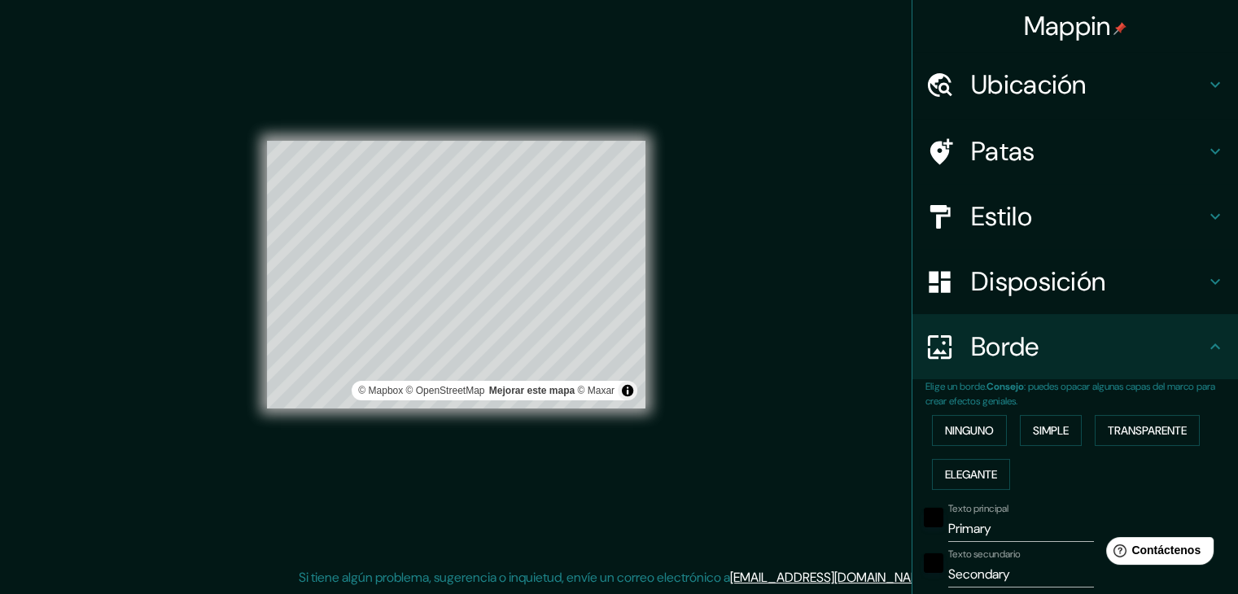
drag, startPoint x: 745, startPoint y: 281, endPoint x: 765, endPoint y: 264, distance: 26.6
click at [749, 277] on div "Mappin Ubicación Moyobamba, [GEOGRAPHIC_DATA][PERSON_NAME], [GEOGRAPHIC_DATA] P…" at bounding box center [619, 287] width 1238 height 613
